Goal: Task Accomplishment & Management: Use online tool/utility

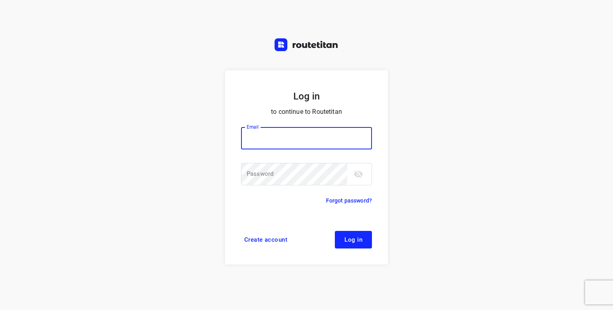
click at [298, 137] on input "email" at bounding box center [306, 138] width 131 height 22
type input "p.hilderson@telenet.be"
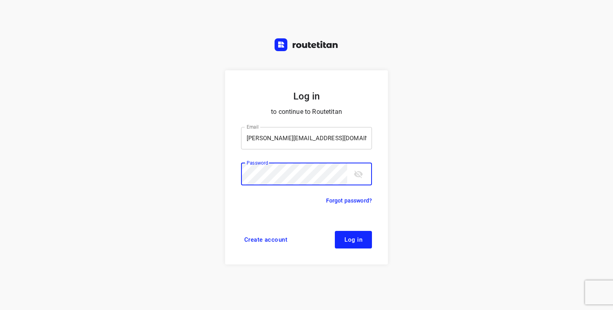
click at [335, 231] on button "Log in" at bounding box center [353, 240] width 37 height 18
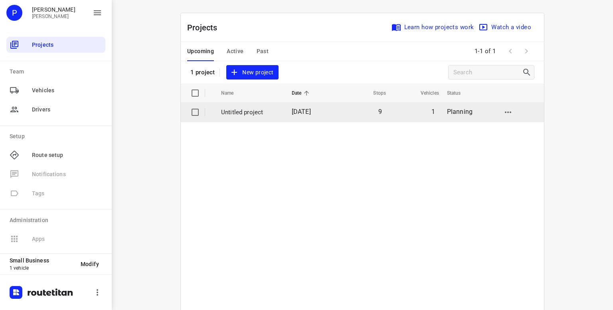
click at [247, 111] on p "Untitled project" at bounding box center [250, 112] width 59 height 9
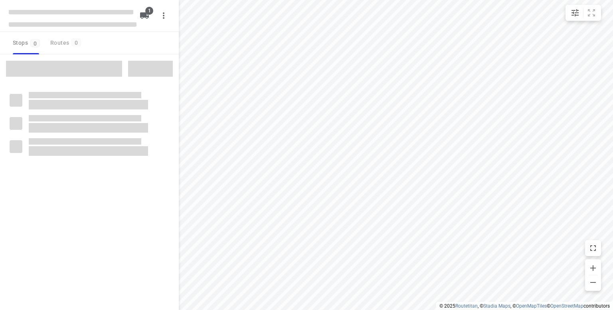
type input "distance"
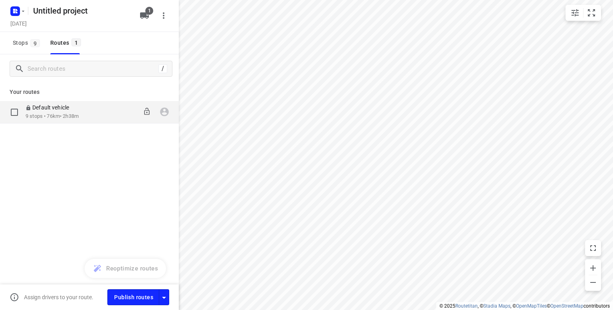
click at [79, 111] on div "Default vehicle" at bounding box center [52, 108] width 53 height 9
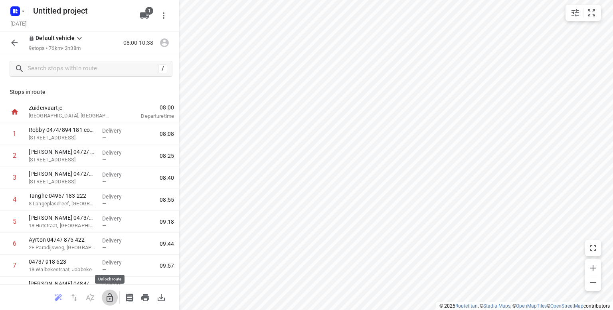
click at [111, 297] on icon "button" at bounding box center [110, 298] width 10 height 10
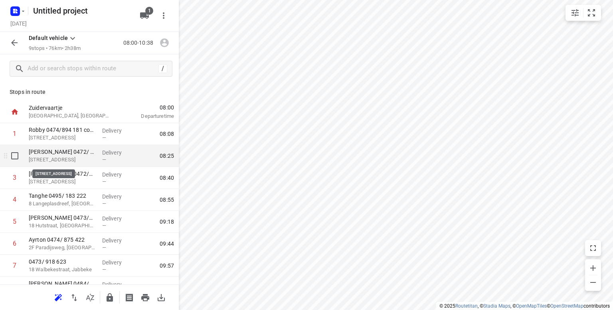
click at [50, 157] on p "[STREET_ADDRESS]" at bounding box center [62, 160] width 67 height 8
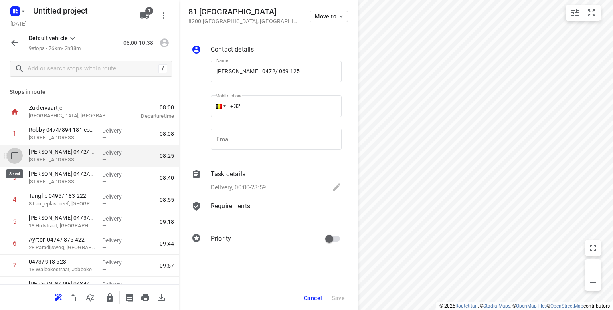
click at [18, 155] on input "checkbox" at bounding box center [15, 156] width 16 height 16
checkbox input "true"
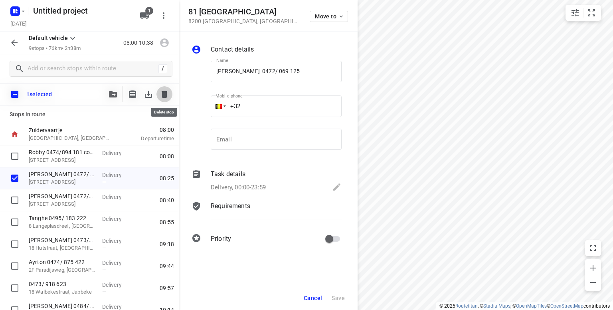
click at [164, 95] on icon "button" at bounding box center [165, 94] width 6 height 7
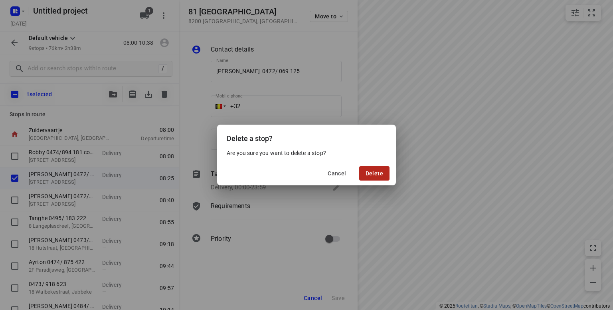
click at [368, 175] on span "Delete" at bounding box center [375, 173] width 18 height 6
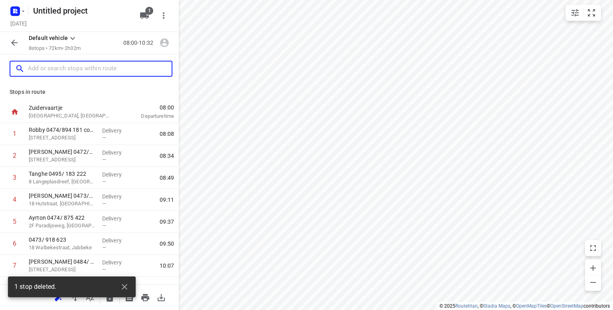
click at [105, 71] on input "text" at bounding box center [100, 69] width 144 height 12
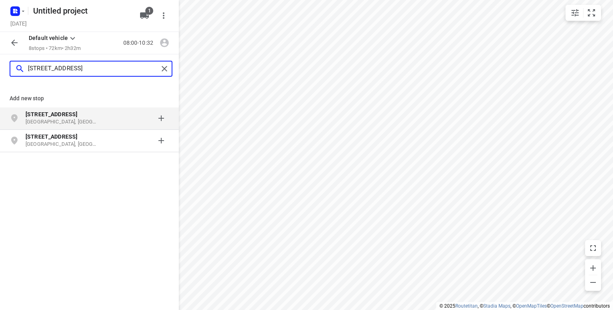
type input "[STREET_ADDRESS]"
click at [45, 119] on p "[GEOGRAPHIC_DATA], [GEOGRAPHIC_DATA]" at bounding box center [62, 122] width 73 height 8
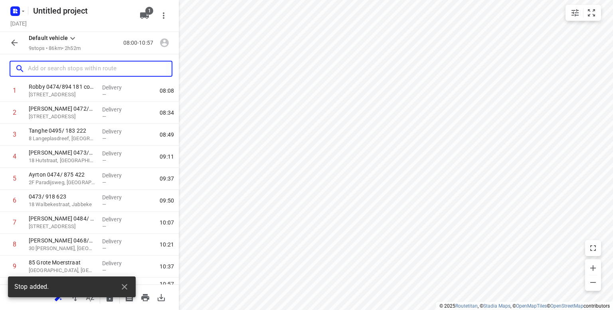
scroll to position [58, 0]
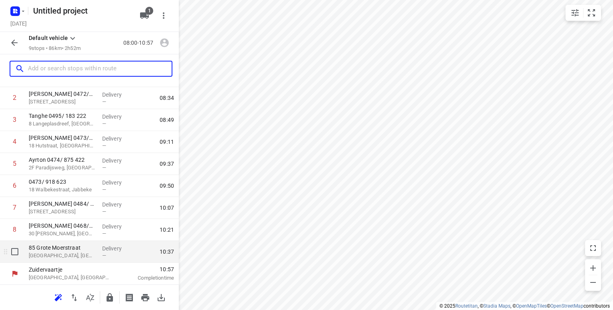
click at [55, 252] on p "[GEOGRAPHIC_DATA], [GEOGRAPHIC_DATA]" at bounding box center [62, 255] width 67 height 8
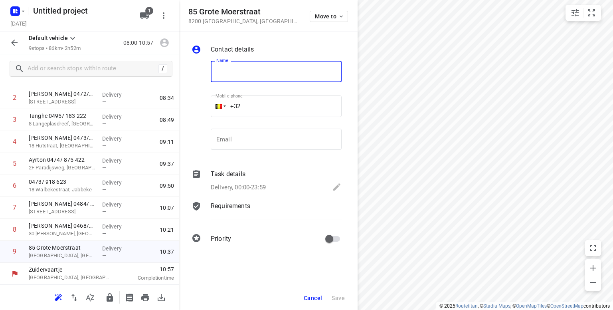
click at [226, 72] on input "text" at bounding box center [276, 72] width 131 height 22
type input "Clou 0478/340 826"
click at [338, 297] on span "Save" at bounding box center [338, 298] width 13 height 6
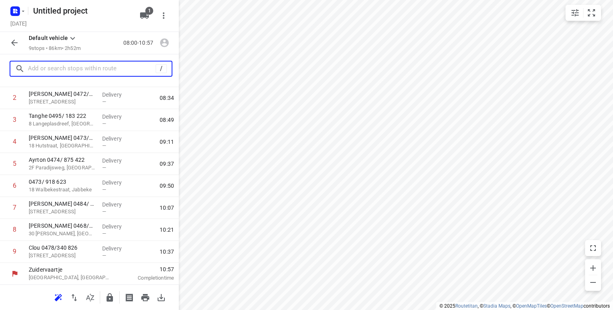
click at [39, 65] on input "text" at bounding box center [92, 69] width 128 height 12
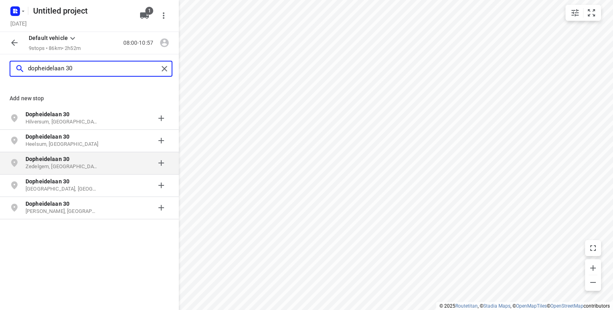
type input "dopheidelaan 30"
click at [42, 161] on b "Dopheidelaan 30" at bounding box center [48, 159] width 44 height 6
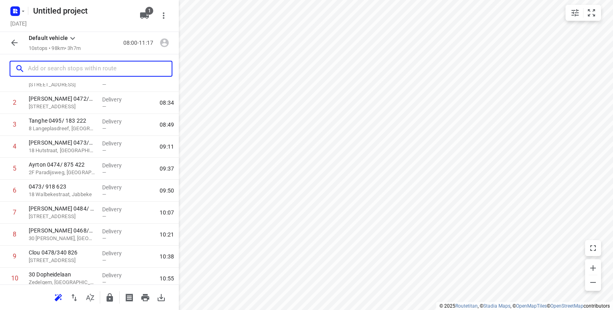
scroll to position [80, 0]
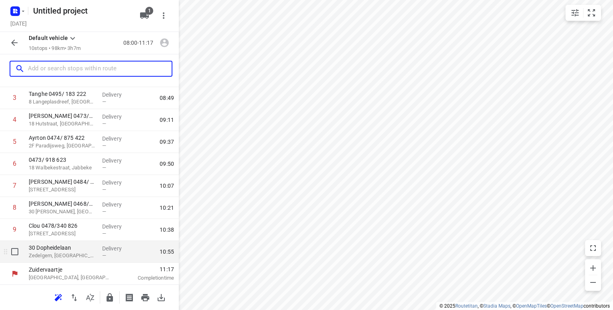
click at [60, 254] on p "Zedelgem, [GEOGRAPHIC_DATA]" at bounding box center [62, 255] width 67 height 8
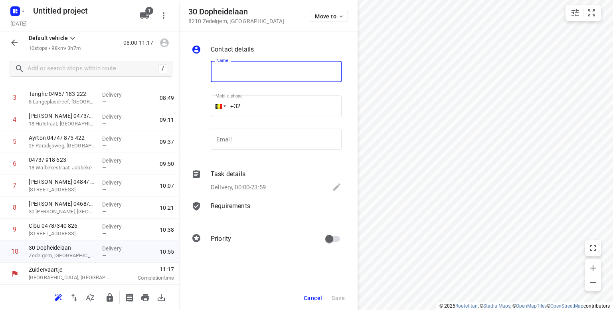
click at [236, 77] on input "text" at bounding box center [276, 72] width 131 height 22
type input "Verbrugghe 0497/506 520"
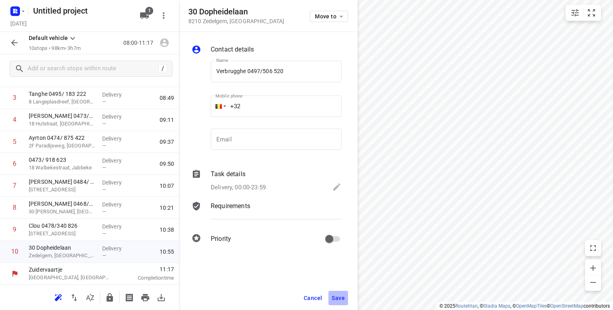
click at [338, 297] on span "Save" at bounding box center [338, 298] width 13 height 6
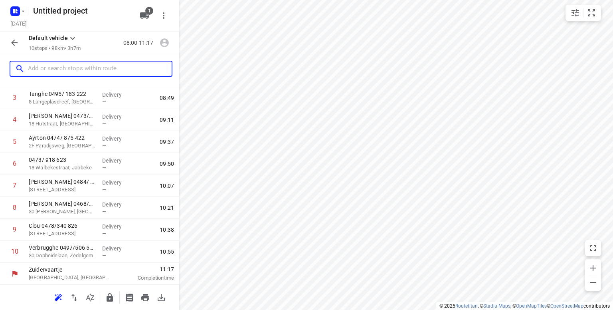
click at [54, 74] on input "text" at bounding box center [100, 69] width 144 height 12
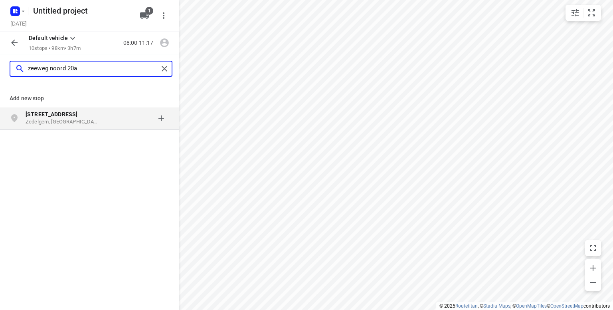
type input "zeeweg noord 20a"
click at [38, 122] on p "Zedelgem, [GEOGRAPHIC_DATA]" at bounding box center [62, 122] width 73 height 8
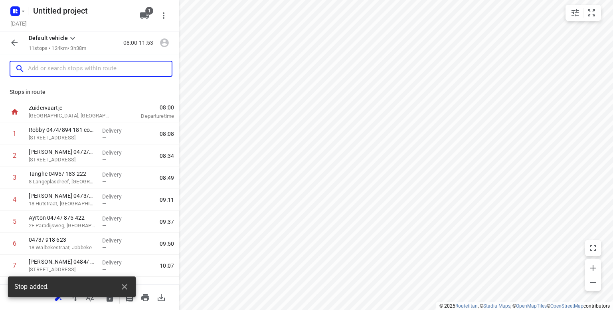
scroll to position [102, 0]
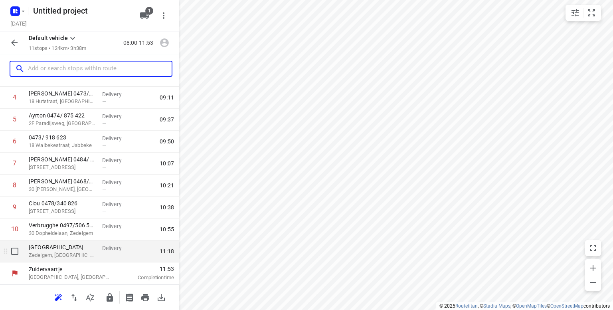
click at [78, 252] on p "Zedelgem, [GEOGRAPHIC_DATA]" at bounding box center [62, 255] width 67 height 8
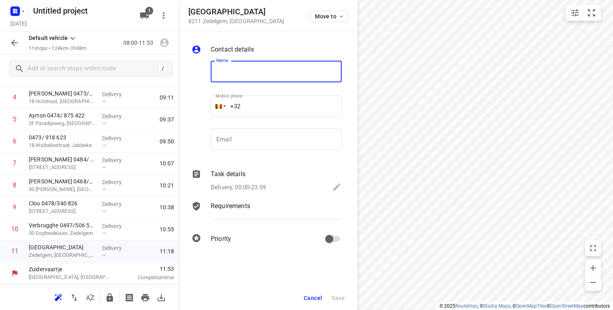
click at [250, 70] on input "text" at bounding box center [276, 72] width 131 height 22
type input "[PERSON_NAME] 0475/930 979"
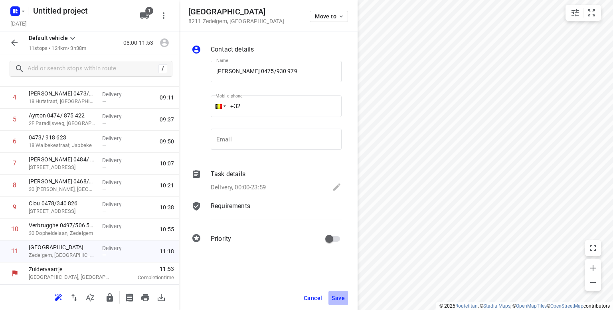
click at [339, 299] on span "Save" at bounding box center [338, 298] width 13 height 6
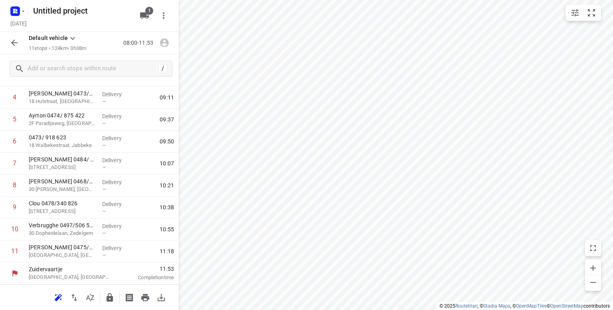
scroll to position [0, 0]
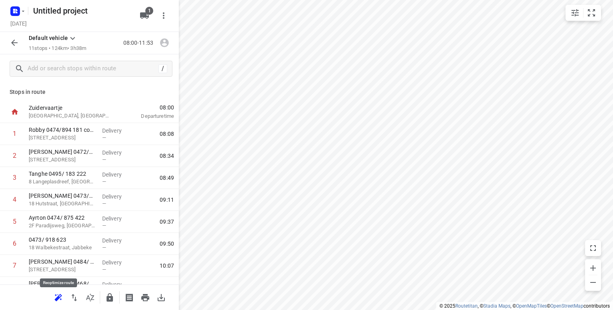
click at [59, 300] on icon "button" at bounding box center [58, 298] width 10 height 10
click at [75, 297] on icon "button" at bounding box center [74, 297] width 6 height 7
click at [592, 283] on icon "button" at bounding box center [593, 282] width 10 height 10
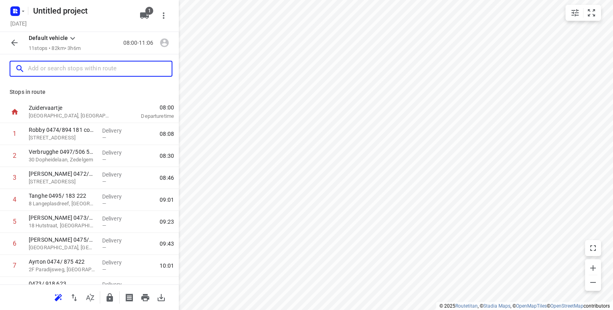
click at [53, 67] on input "text" at bounding box center [100, 69] width 144 height 12
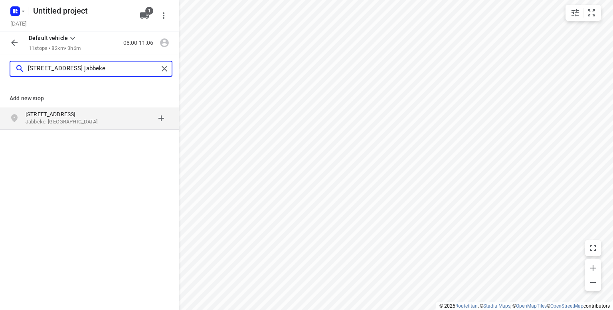
type input "[STREET_ADDRESS] jabbeke"
click at [51, 121] on p "Jabbeke, [GEOGRAPHIC_DATA]" at bounding box center [62, 122] width 73 height 8
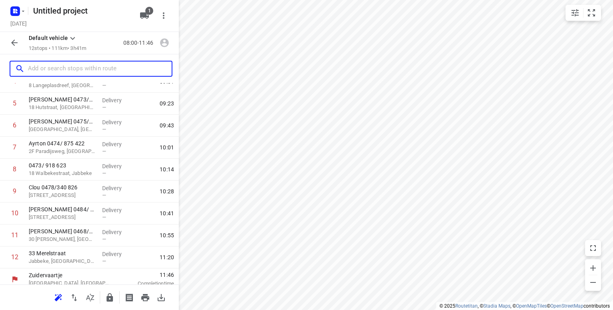
scroll to position [124, 0]
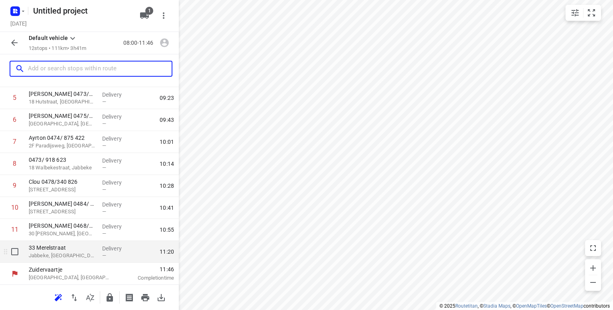
click at [61, 254] on p "Jabbeke, [GEOGRAPHIC_DATA]" at bounding box center [62, 255] width 67 height 8
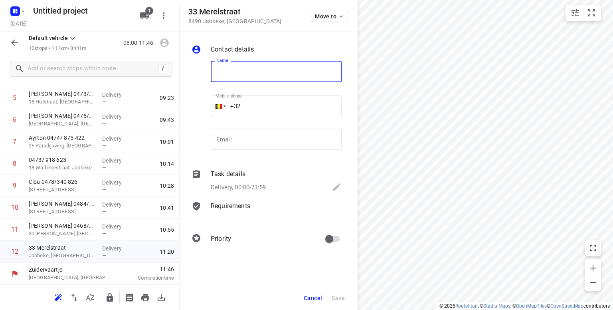
click at [233, 71] on input "text" at bounding box center [276, 72] width 131 height 22
type input "Warmoes 0470/035 029"
click at [338, 299] on span "Save" at bounding box center [338, 298] width 13 height 6
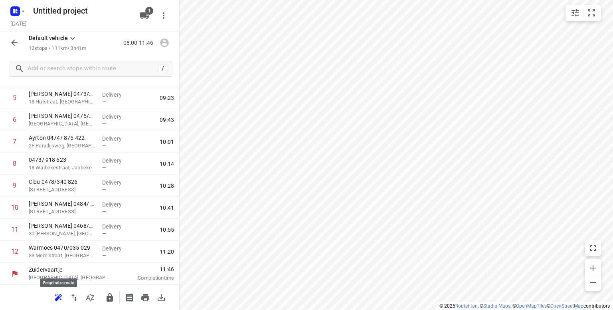
click at [55, 299] on icon "button" at bounding box center [57, 298] width 5 height 5
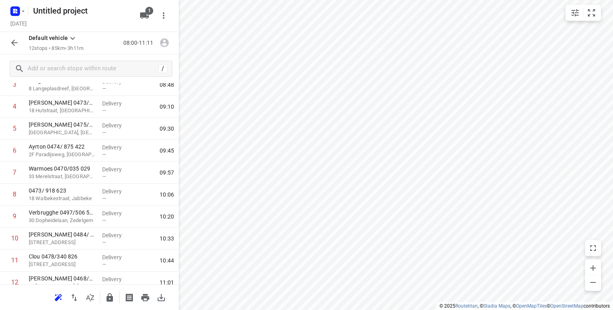
scroll to position [96, 0]
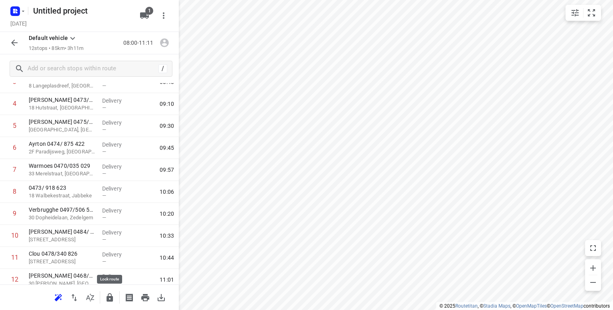
click at [109, 297] on icon "button" at bounding box center [110, 297] width 6 height 8
click at [16, 39] on icon "button" at bounding box center [15, 43] width 10 height 10
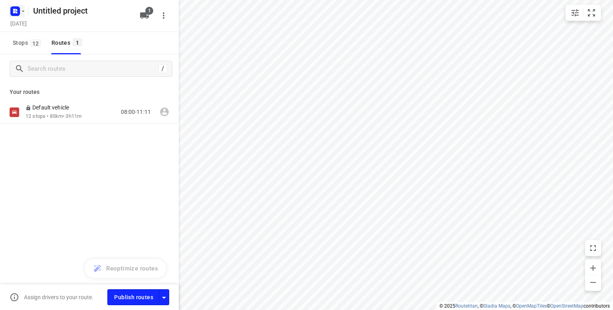
click at [18, 5] on icon "button" at bounding box center [15, 11] width 13 height 13
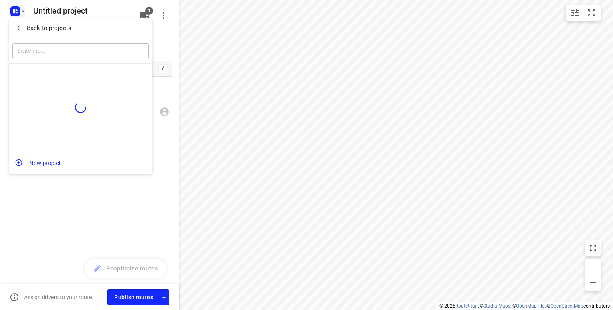
click at [22, 27] on icon "button" at bounding box center [20, 28] width 8 height 8
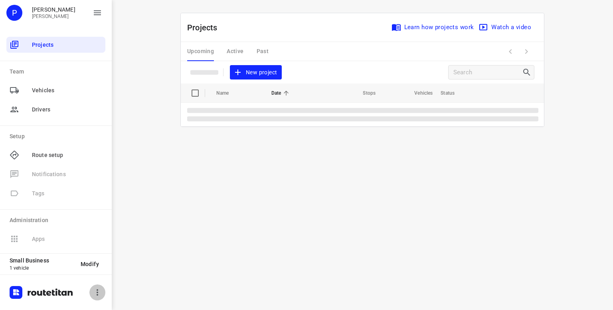
click at [97, 289] on icon "button" at bounding box center [98, 292] width 2 height 6
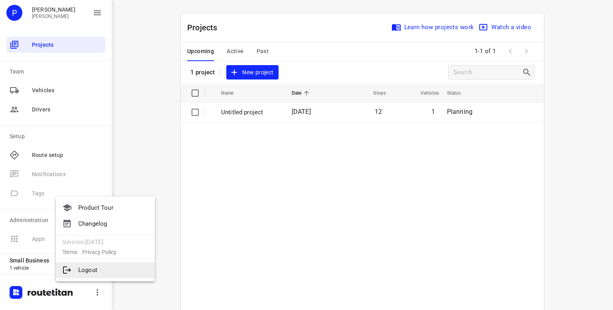
click at [95, 270] on li "Logout" at bounding box center [105, 270] width 99 height 16
